Goal: Information Seeking & Learning: Learn about a topic

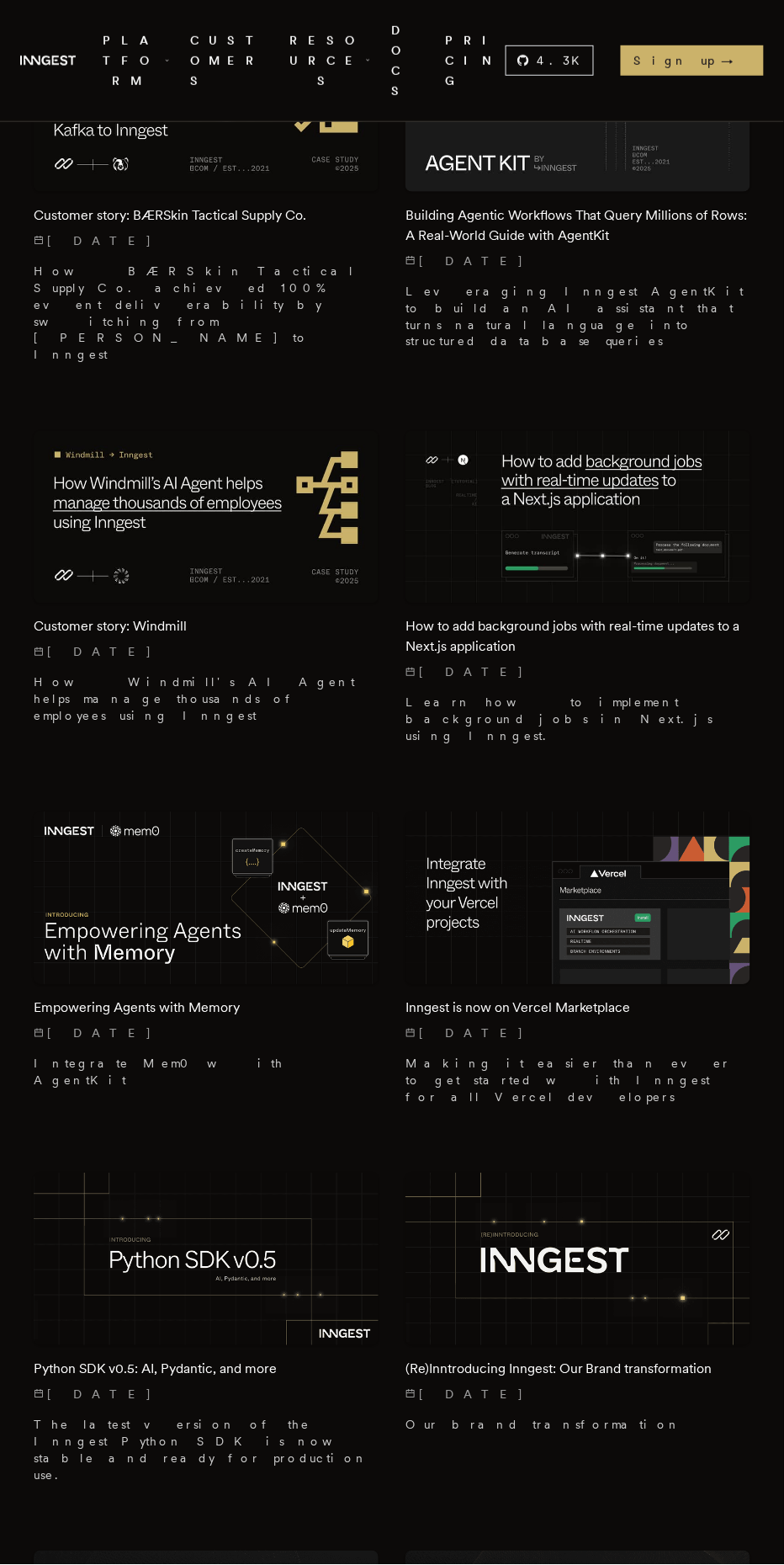
scroll to position [1428, 0]
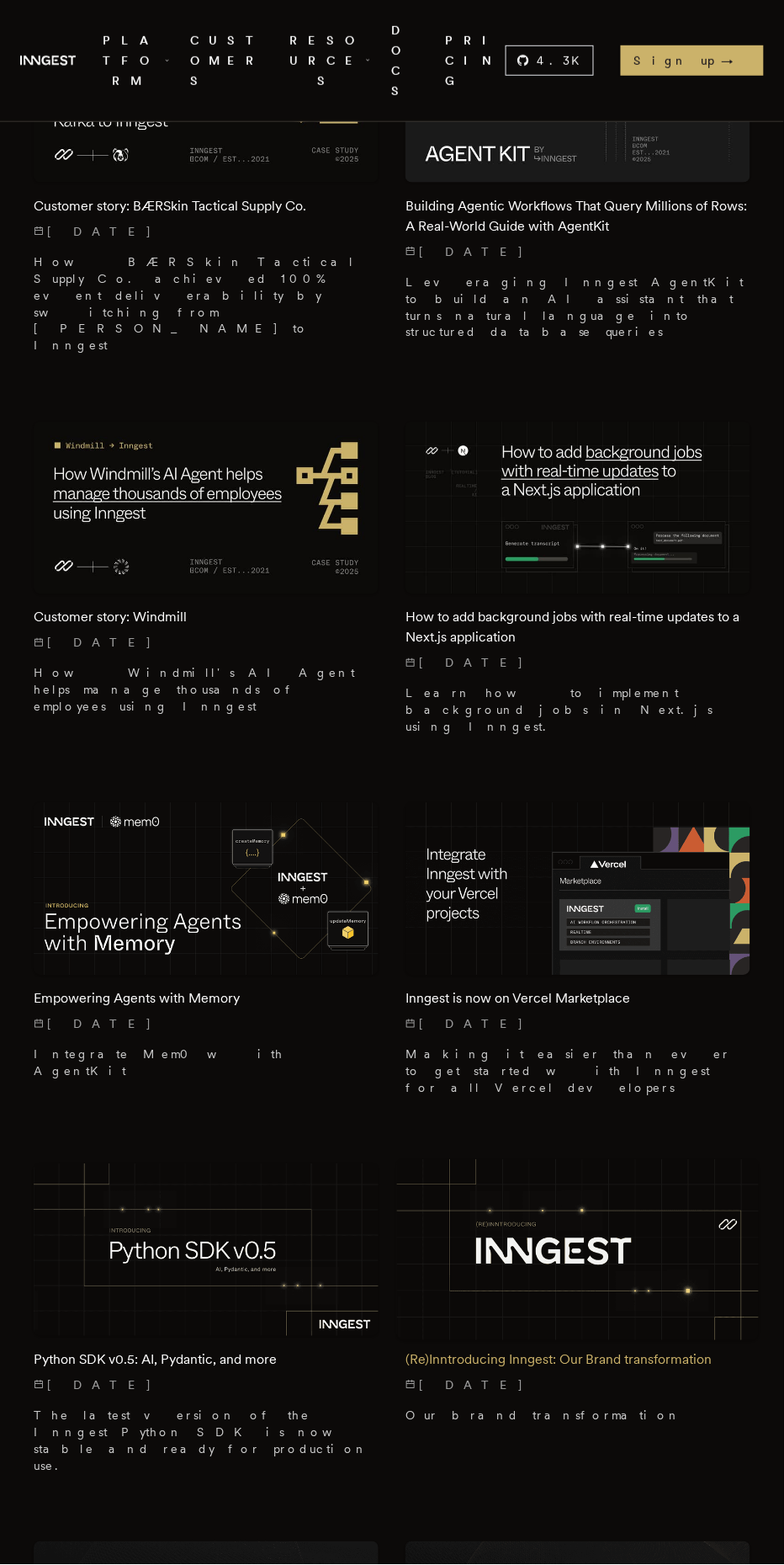
click at [650, 1350] on h2 "(Re)Inntroducing Inngest: Our Brand transformation" at bounding box center [577, 1360] width 345 height 20
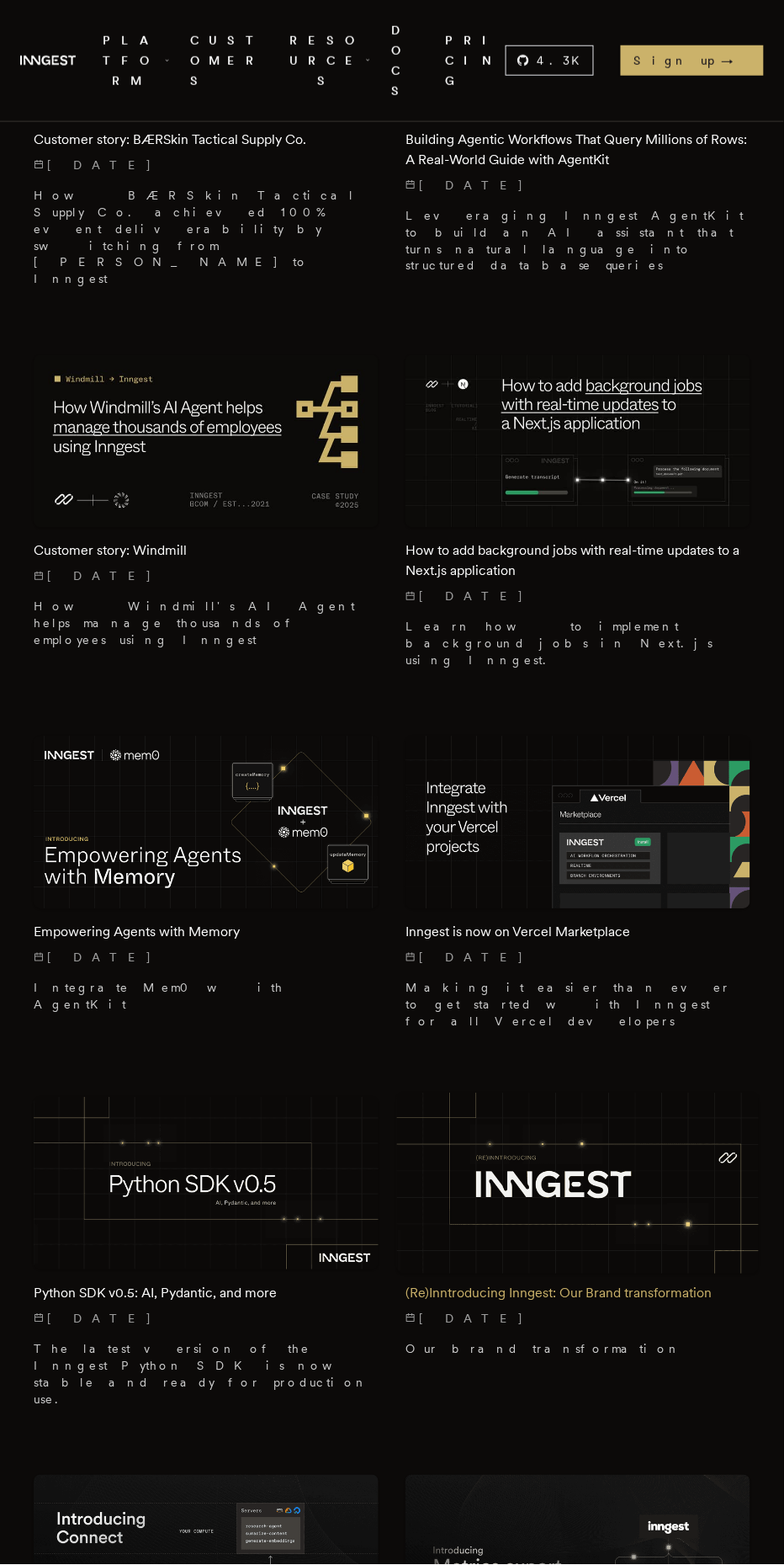
scroll to position [1543, 0]
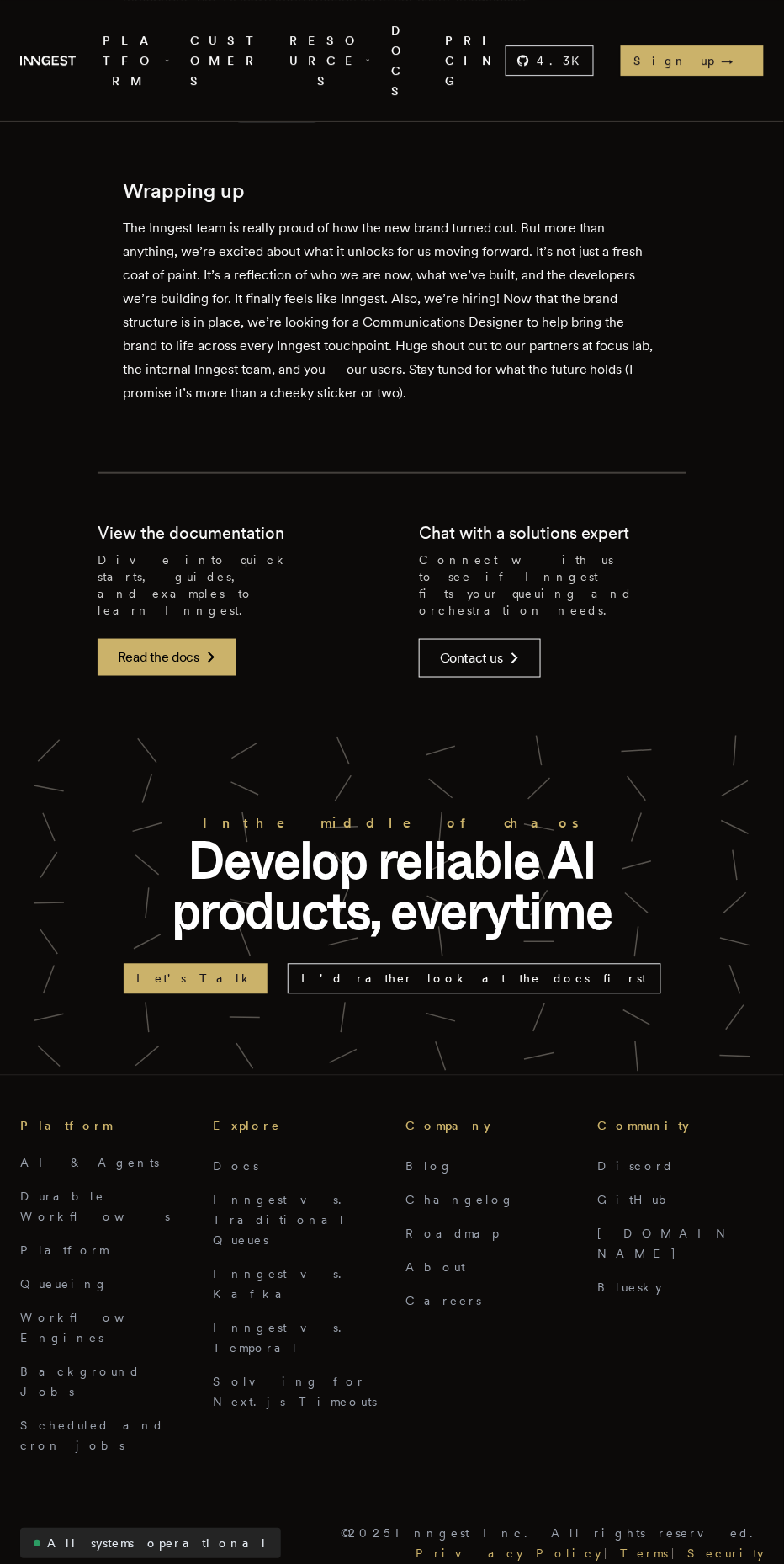
scroll to position [2260, 0]
